Goal: Transaction & Acquisition: Purchase product/service

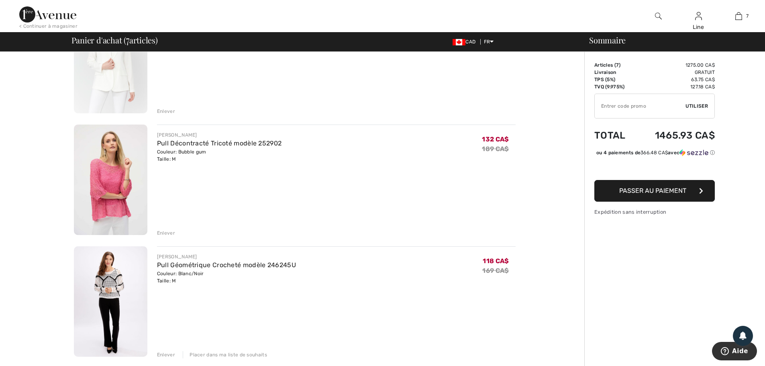
scroll to position [482, 0]
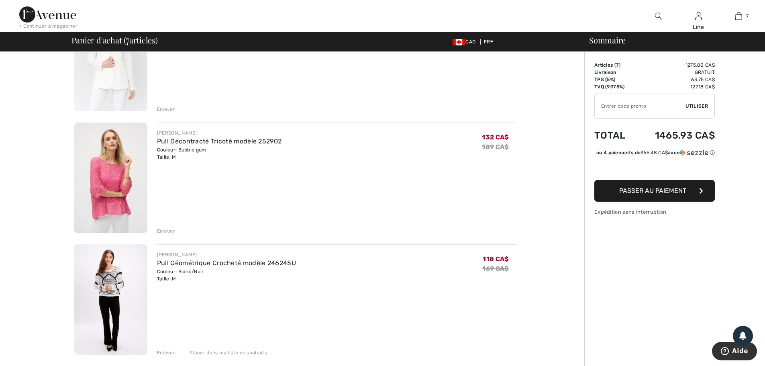
click at [125, 304] on img at bounding box center [110, 299] width 73 height 110
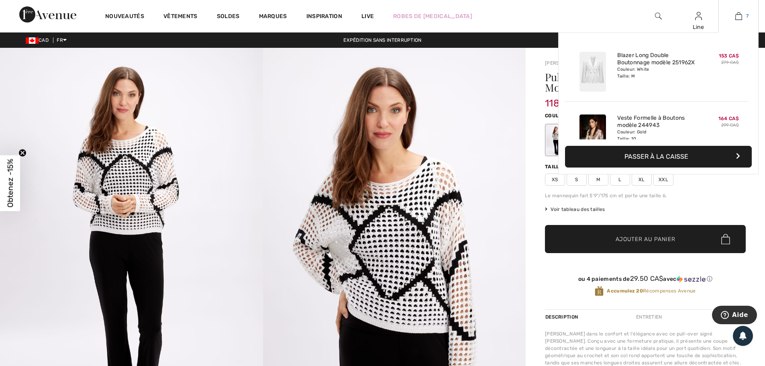
click at [736, 18] on img at bounding box center [738, 16] width 7 height 10
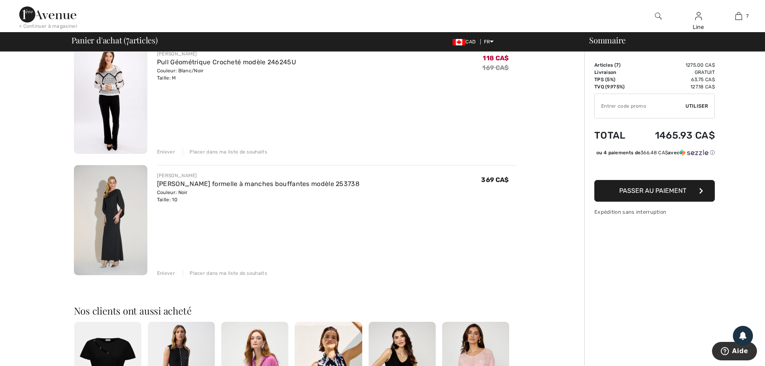
scroll to position [723, 0]
